Goal: Task Accomplishment & Management: Complete application form

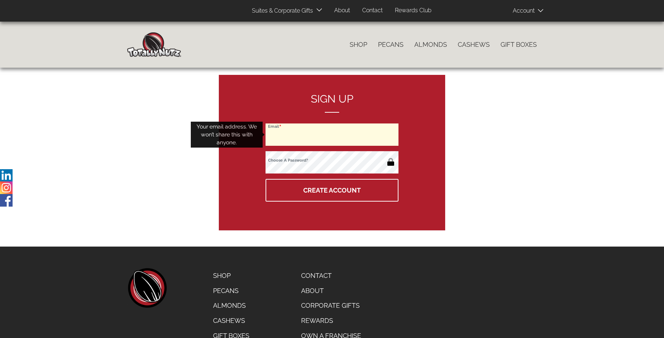
click at [332, 134] on input "Email" at bounding box center [332, 134] width 133 height 22
type input "azay@sbcglobal.net"
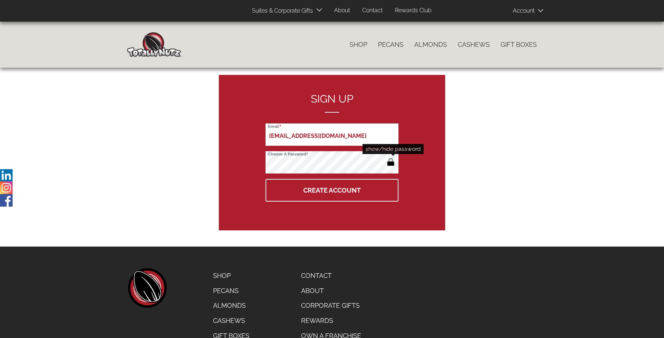
click at [391, 163] on button "button" at bounding box center [391, 163] width 12 height 12
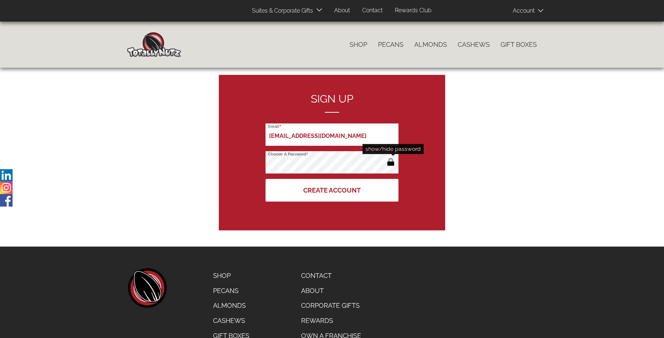
click at [332, 190] on button "Create Account" at bounding box center [332, 190] width 133 height 23
